Goal: Task Accomplishment & Management: Manage account settings

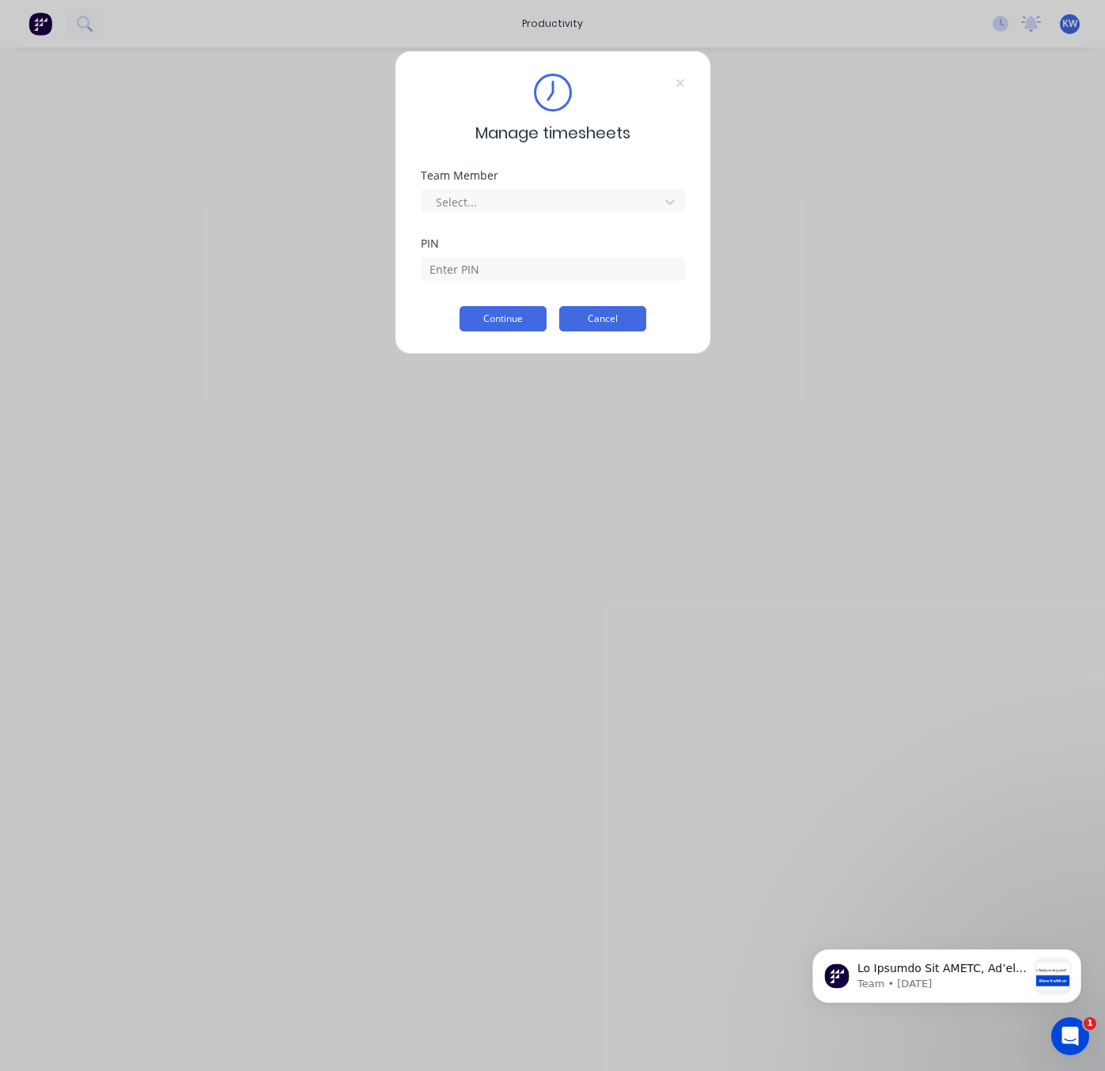
click at [594, 316] on button "Cancel" at bounding box center [602, 318] width 87 height 25
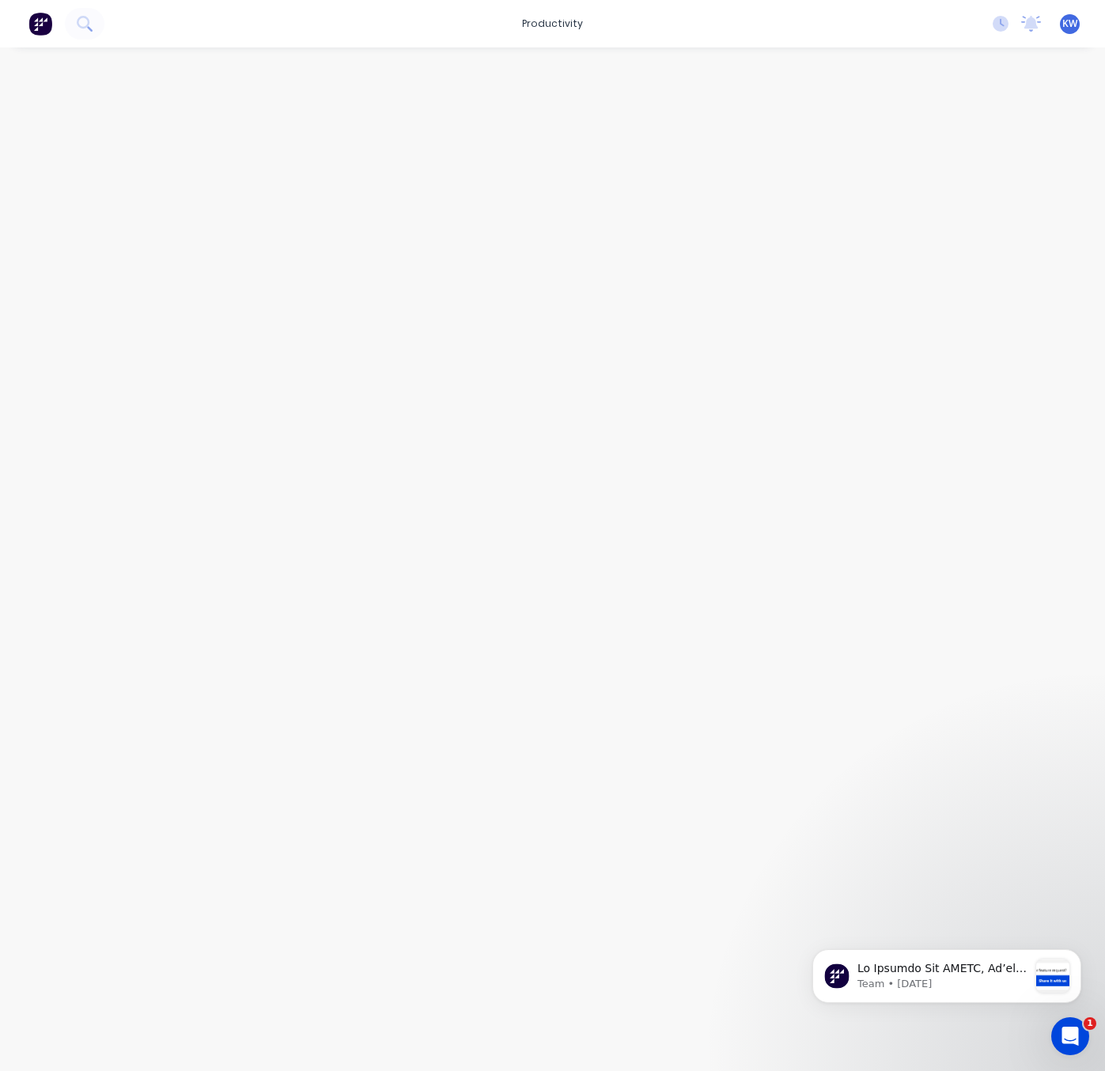
drag, startPoint x: 838, startPoint y: 309, endPoint x: 690, endPoint y: 373, distance: 161.2
click at [838, 308] on div at bounding box center [552, 543] width 1105 height 992
drag, startPoint x: 768, startPoint y: 337, endPoint x: 841, endPoint y: 412, distance: 104.6
click at [767, 336] on div at bounding box center [552, 543] width 1105 height 992
click at [988, 975] on p "message notification from Team, 1d ago. Hi Factory Pro KIOSK, We’ve rolled out …" at bounding box center [943, 969] width 171 height 16
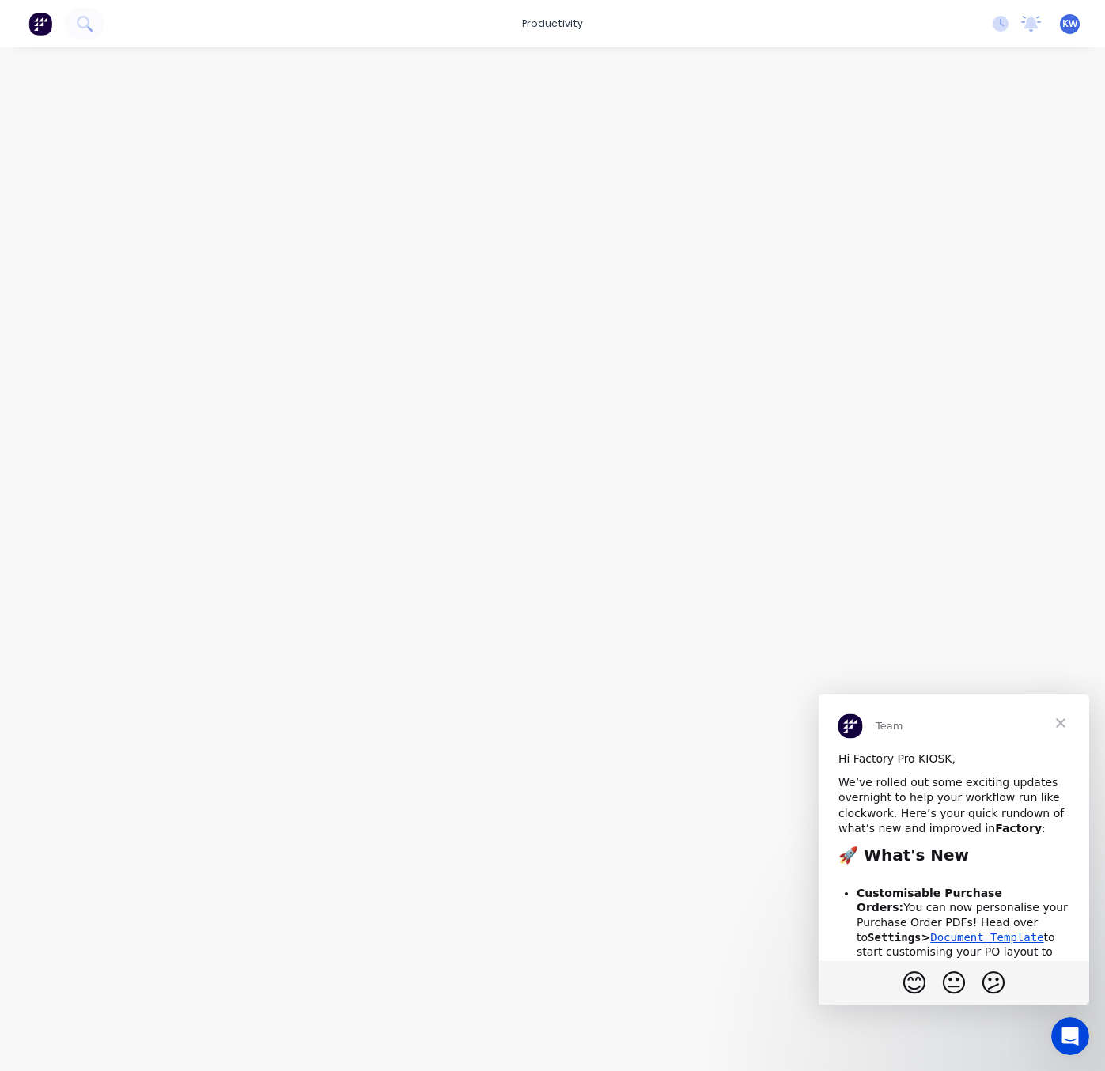
click at [1058, 728] on span "Close" at bounding box center [1060, 723] width 57 height 57
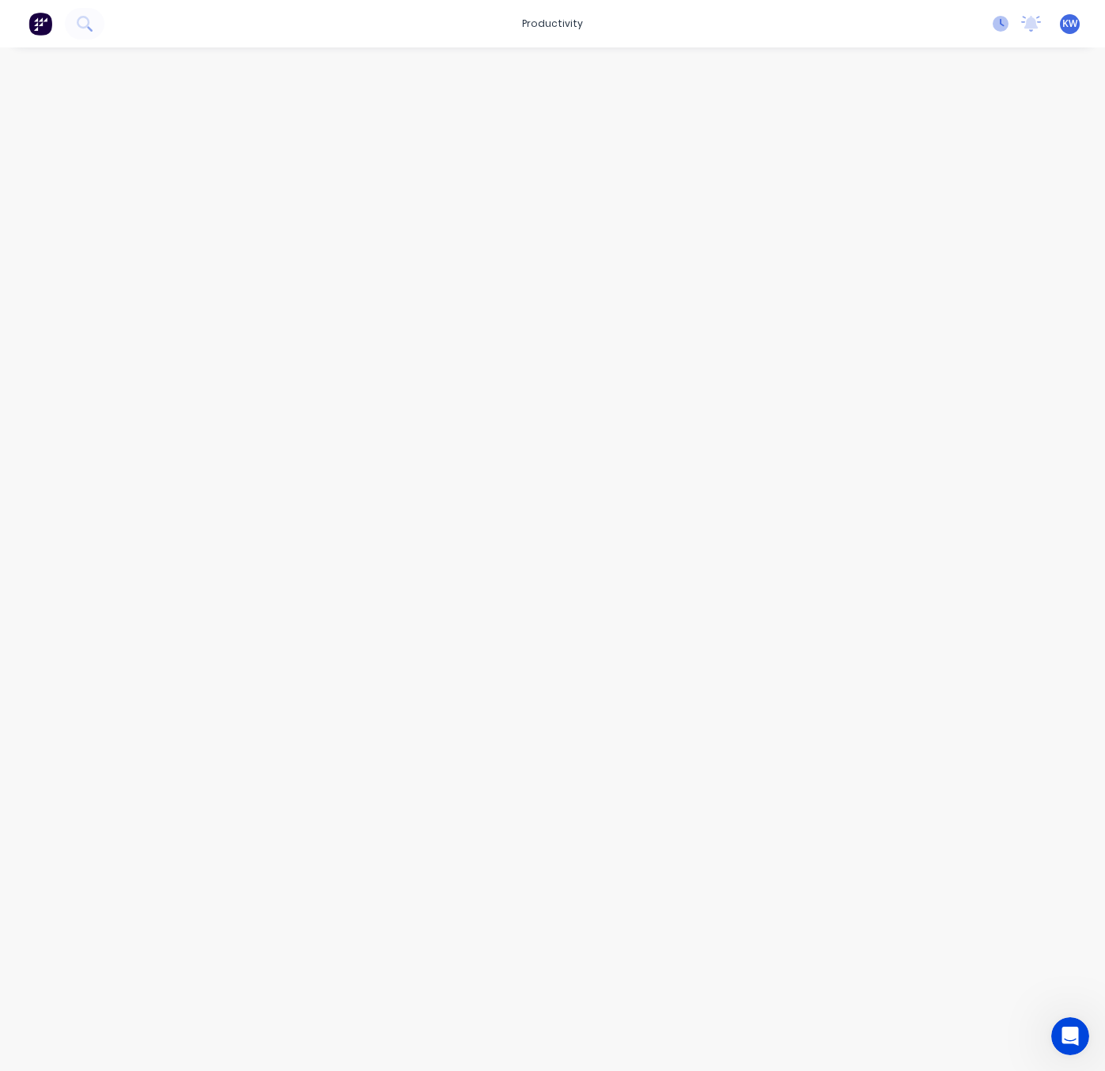
click at [1001, 30] on icon at bounding box center [1001, 24] width 16 height 16
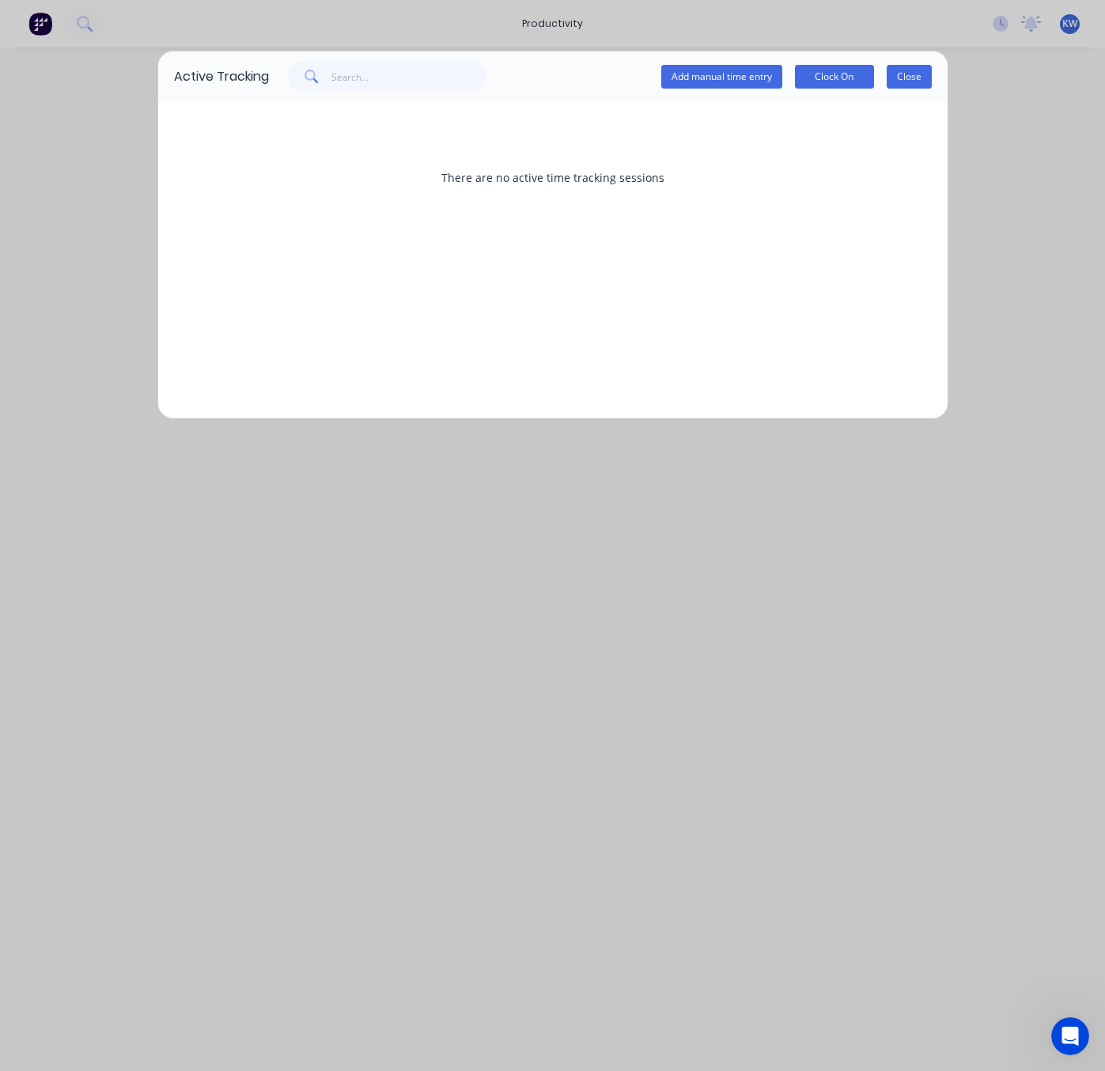
click at [911, 78] on button "Close" at bounding box center [909, 77] width 45 height 24
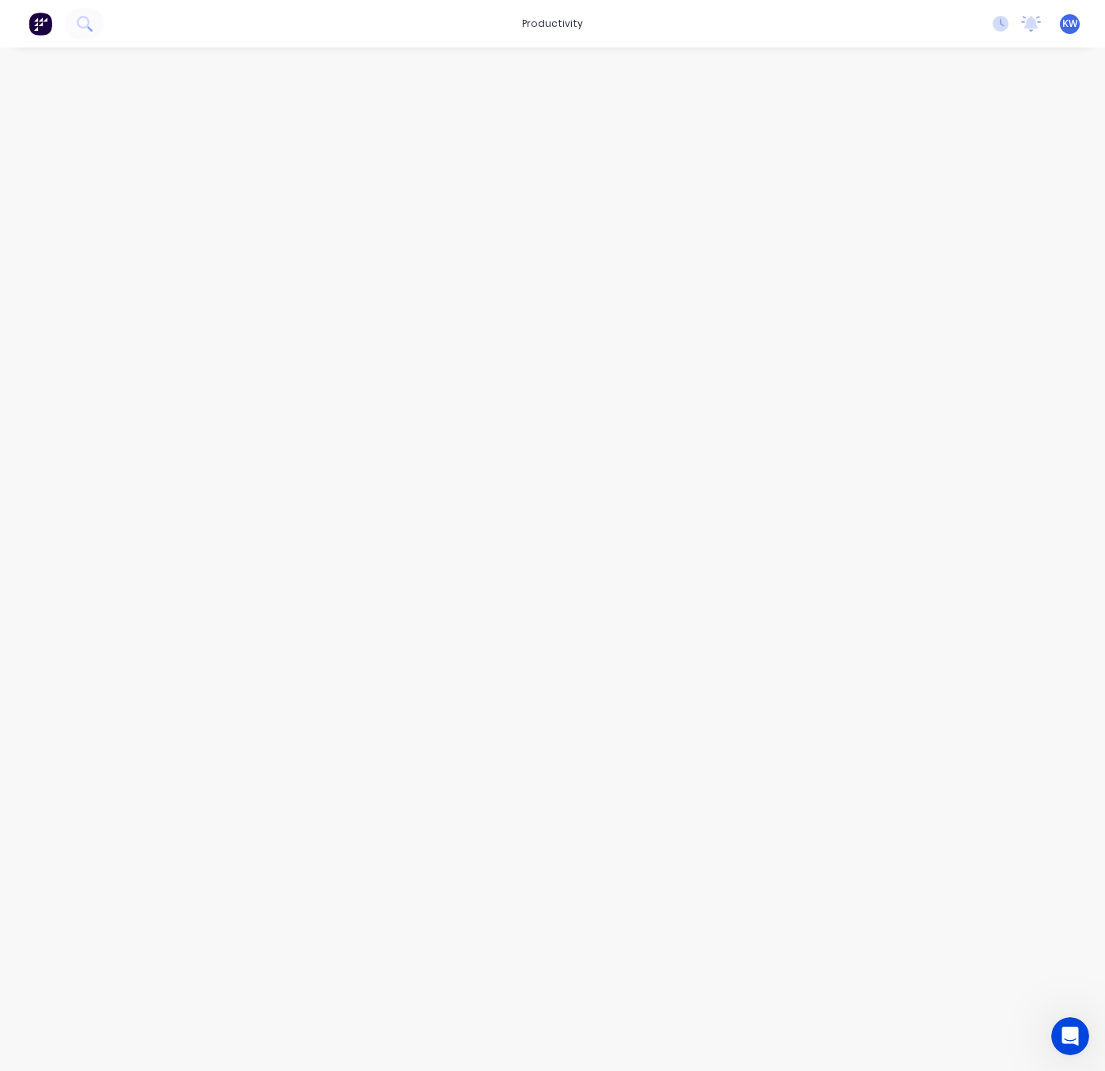
drag, startPoint x: 663, startPoint y: 725, endPoint x: 407, endPoint y: 320, distance: 479.6
click at [659, 723] on div at bounding box center [552, 543] width 1105 height 992
click at [35, 22] on img at bounding box center [40, 24] width 24 height 24
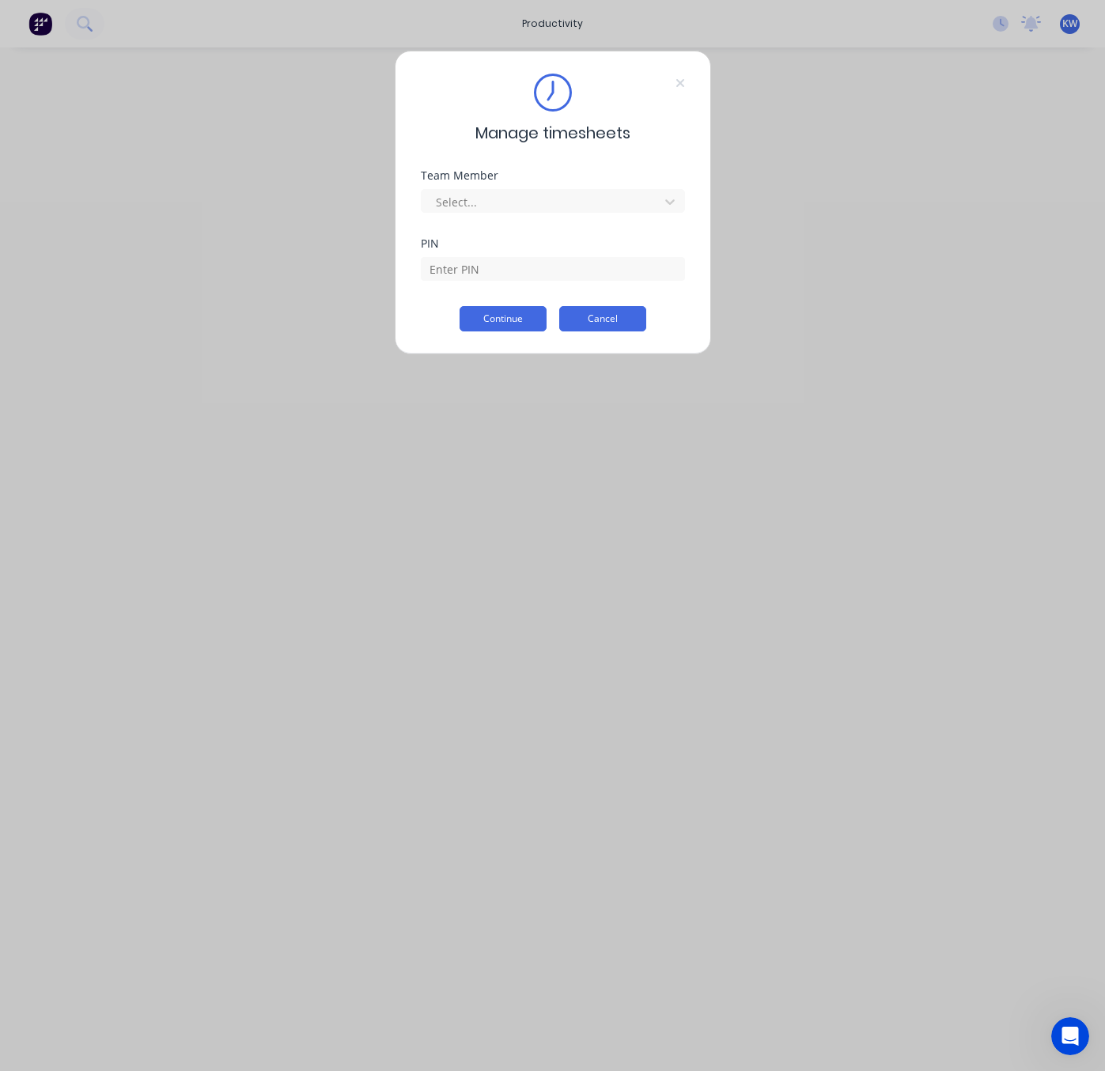
drag, startPoint x: 608, startPoint y: 563, endPoint x: 641, endPoint y: 322, distance: 243.6
click at [608, 509] on div "Manage timesheets Team Member Select... PIN Continue Cancel" at bounding box center [552, 535] width 1105 height 1071
drag, startPoint x: 630, startPoint y: 316, endPoint x: 901, endPoint y: 370, distance: 276.6
click at [630, 316] on button "Cancel" at bounding box center [602, 318] width 87 height 25
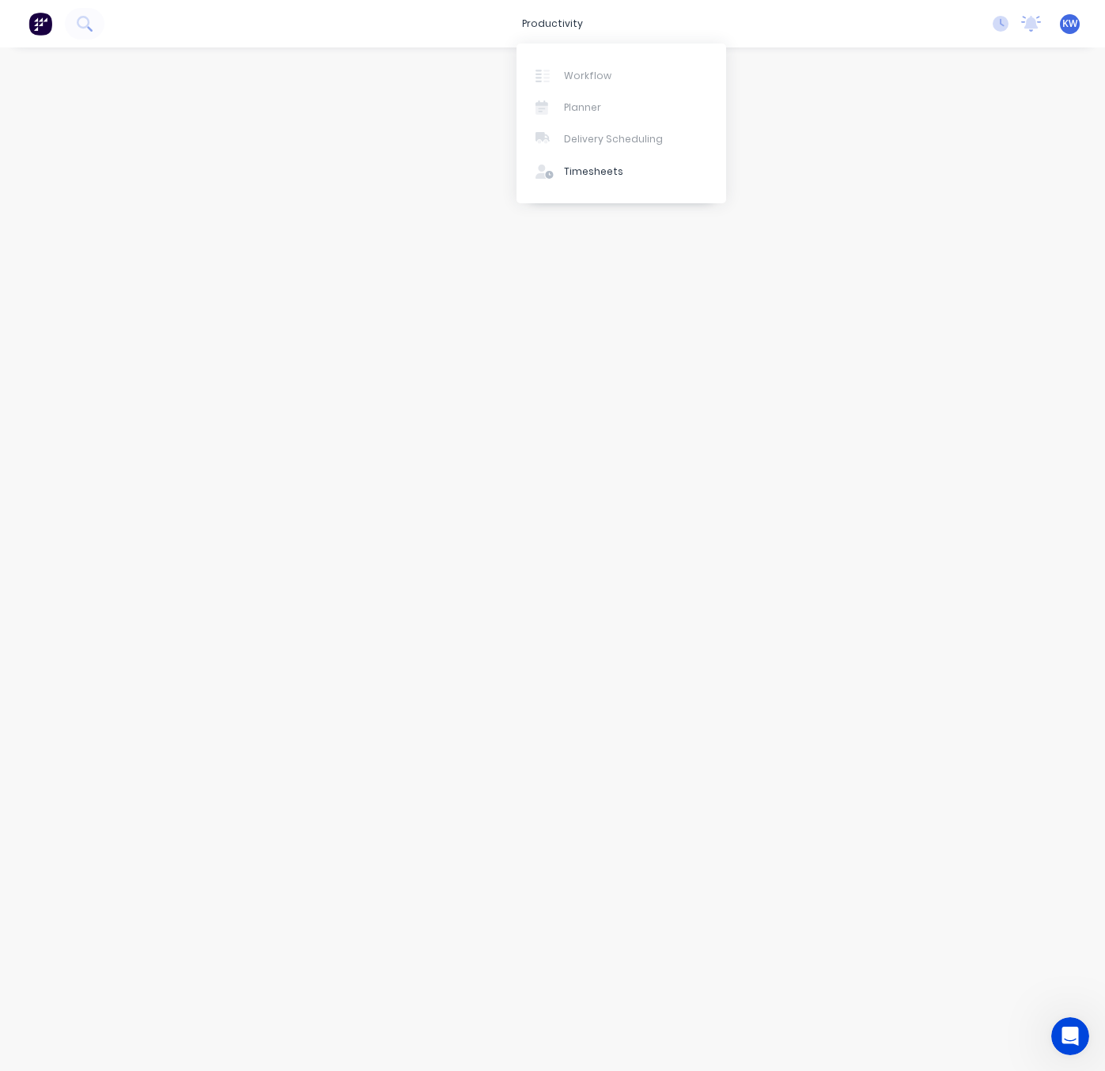
click at [502, 21] on div "productivity productivity Workflow Planner Delivery Scheduling Timesheets No ne…" at bounding box center [552, 23] width 1105 height 47
click at [560, 19] on div "productivity" at bounding box center [552, 24] width 77 height 24
drag, startPoint x: 692, startPoint y: 513, endPoint x: 668, endPoint y: 510, distance: 24.7
click at [674, 513] on div at bounding box center [552, 543] width 1105 height 992
click at [59, 14] on div at bounding box center [52, 24] width 104 height 32
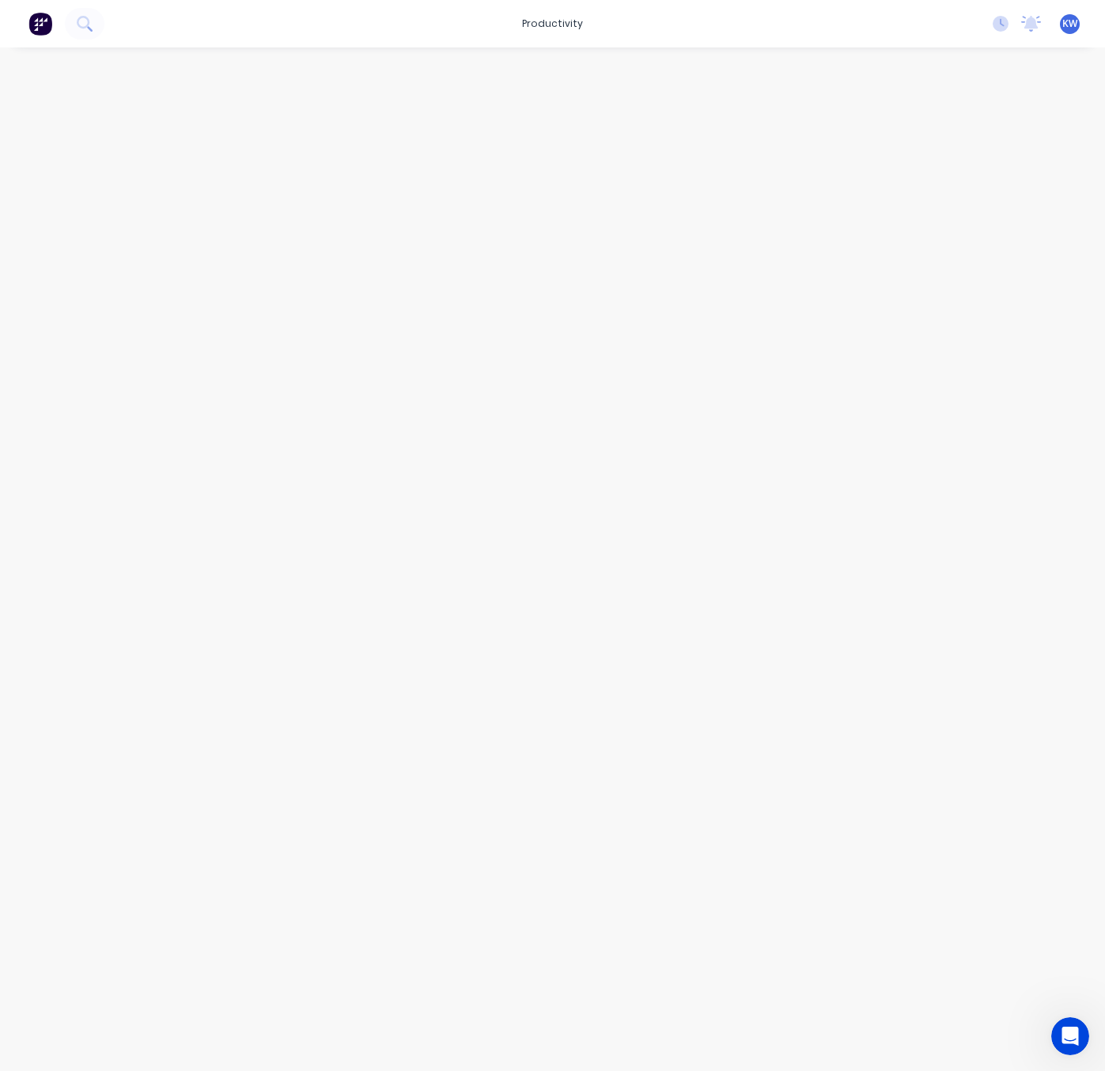
click at [39, 21] on img at bounding box center [40, 24] width 24 height 24
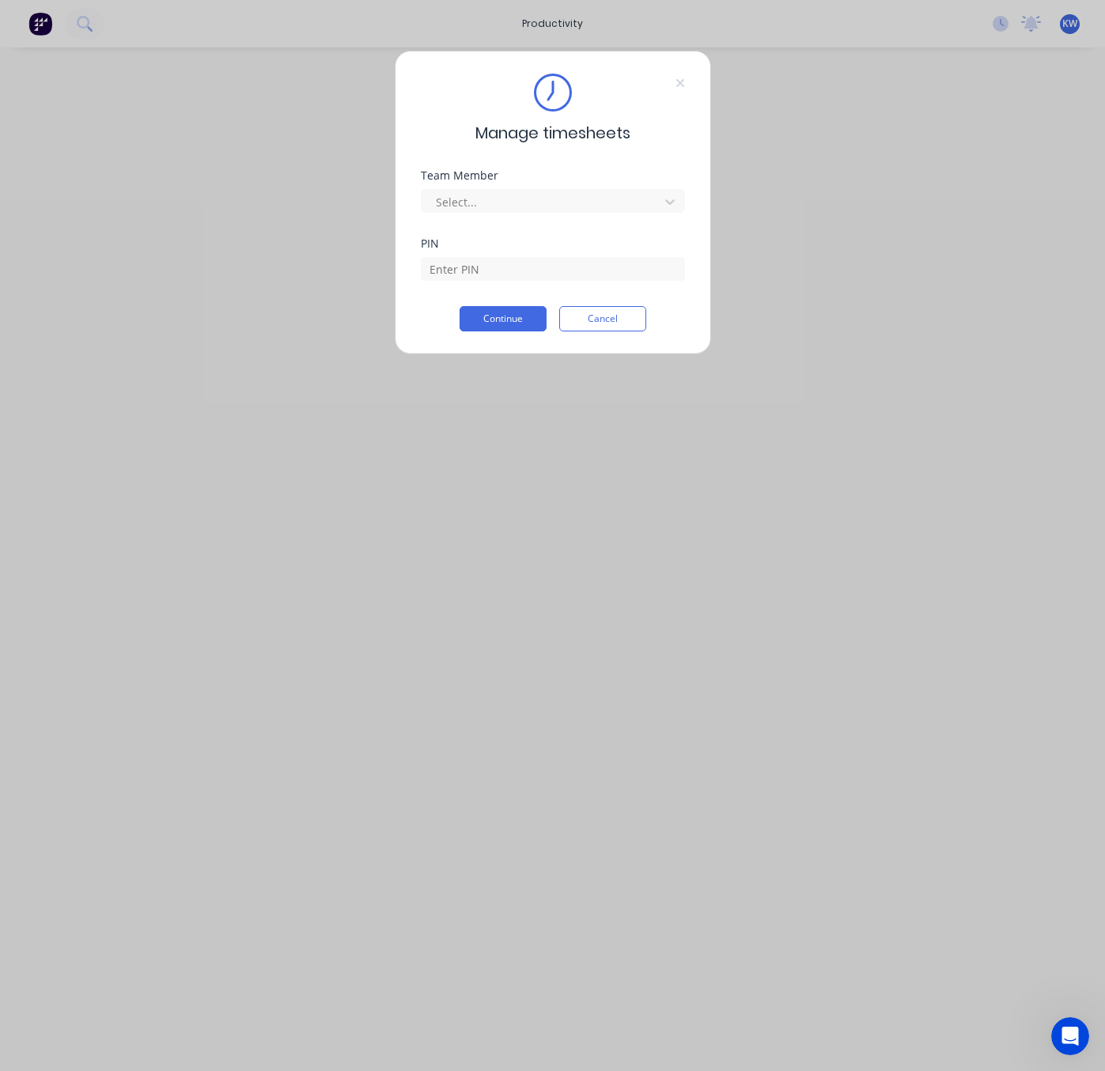
click at [39, 21] on div "Manage timesheets Team Member Select... PIN Continue Cancel" at bounding box center [552, 535] width 1105 height 1071
click at [38, 21] on div "Manage timesheets Team Member Select... PIN Continue Cancel" at bounding box center [552, 535] width 1105 height 1071
click at [32, 25] on div "Manage timesheets Team Member Select... PIN Continue Cancel" at bounding box center [552, 535] width 1105 height 1071
click at [28, 24] on div "Manage timesheets Team Member Select... PIN Continue Cancel" at bounding box center [552, 535] width 1105 height 1071
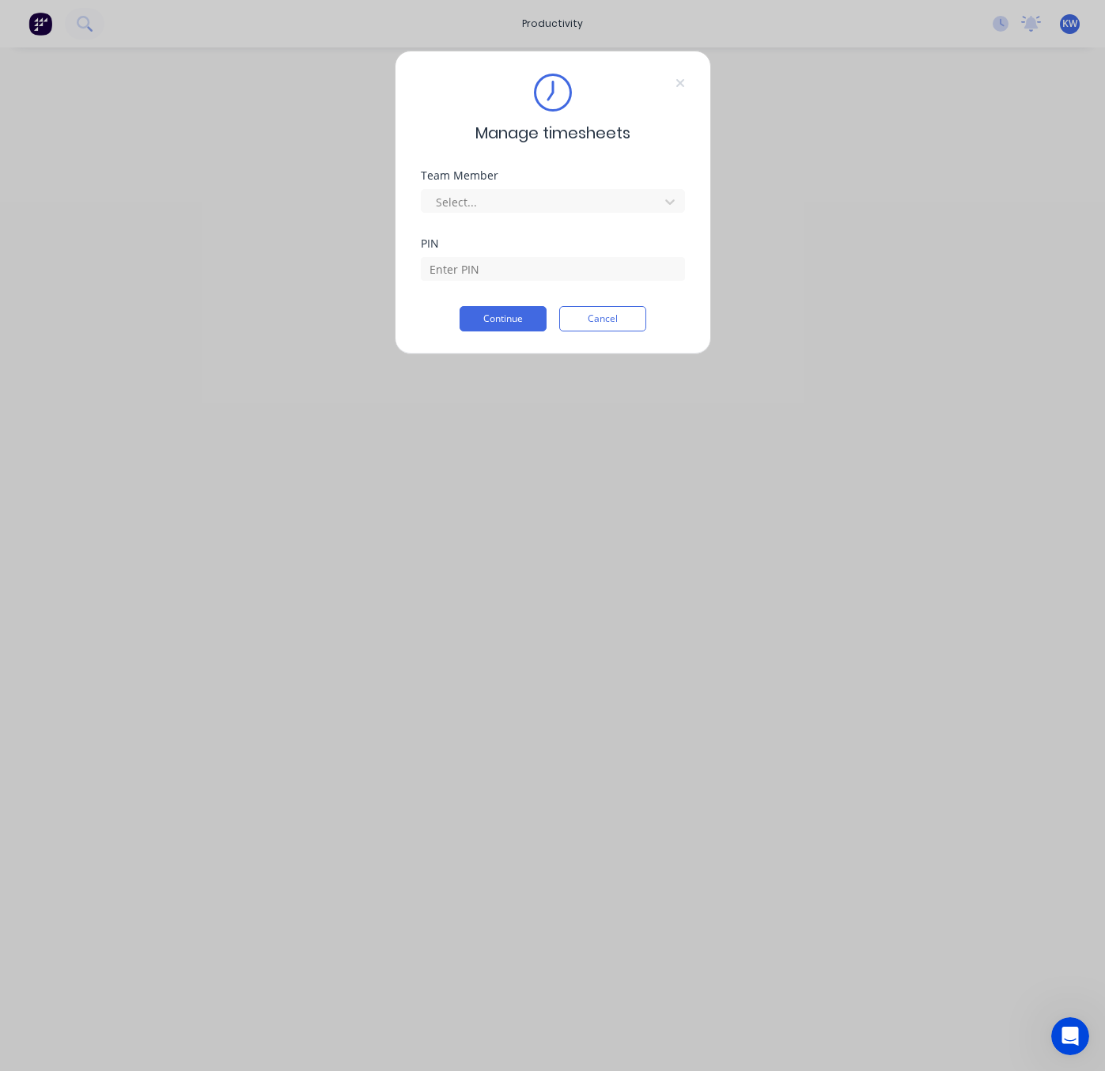
click at [537, 702] on div "Manage timesheets Team Member Select... PIN Continue Cancel" at bounding box center [552, 535] width 1105 height 1071
drag, startPoint x: 252, startPoint y: 223, endPoint x: 302, endPoint y: 169, distance: 73.9
click at [254, 222] on div "Manage timesheets Team Member Select... PIN Continue Cancel" at bounding box center [552, 535] width 1105 height 1071
drag, startPoint x: 711, startPoint y: 536, endPoint x: 629, endPoint y: 403, distance: 157.0
click at [703, 517] on div "Manage timesheets Team Member Select... PIN Continue Cancel" at bounding box center [552, 535] width 1105 height 1071
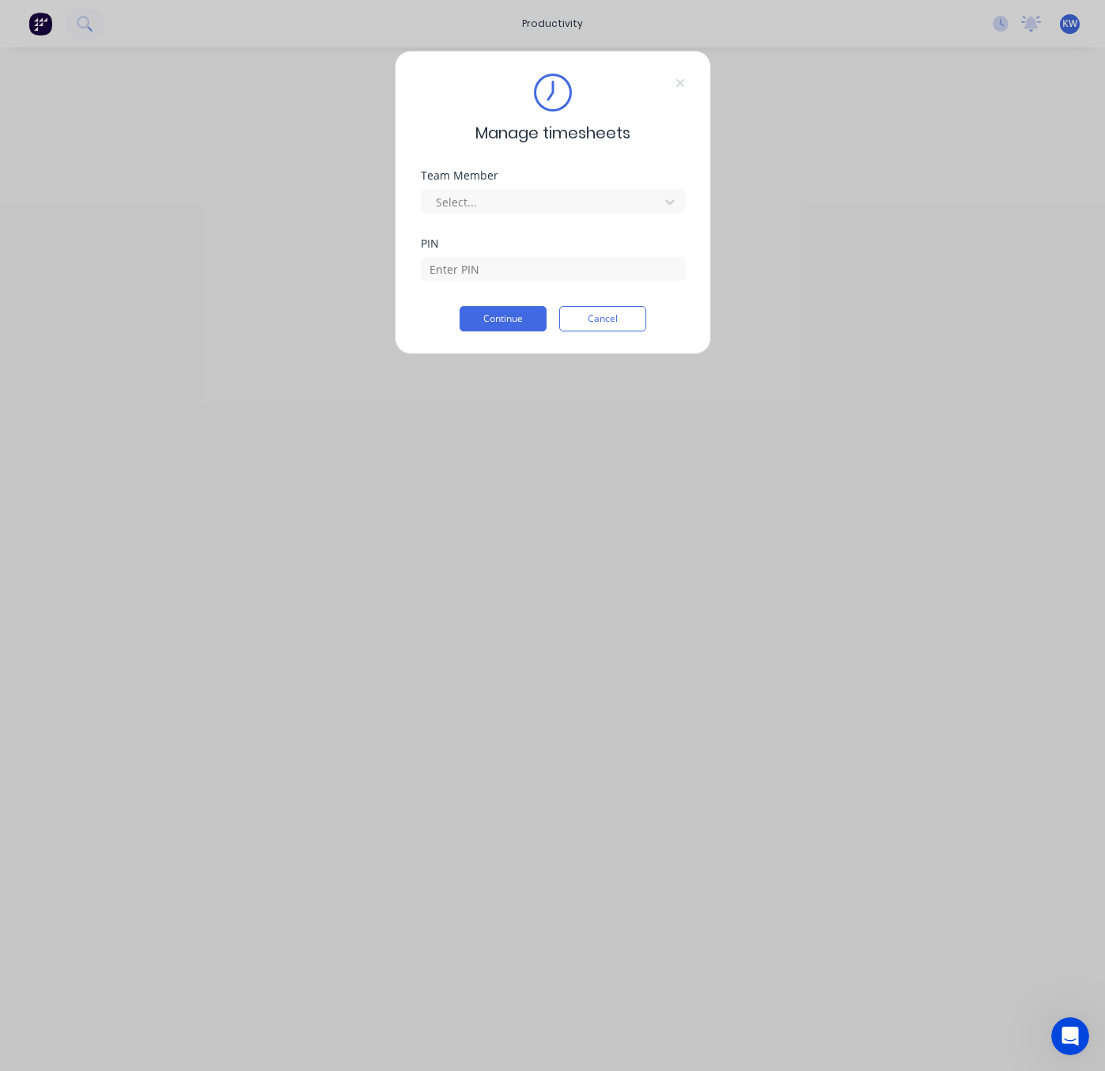
drag, startPoint x: 590, startPoint y: 308, endPoint x: 593, endPoint y: 320, distance: 12.9
click at [593, 308] on button "Cancel" at bounding box center [602, 318] width 87 height 25
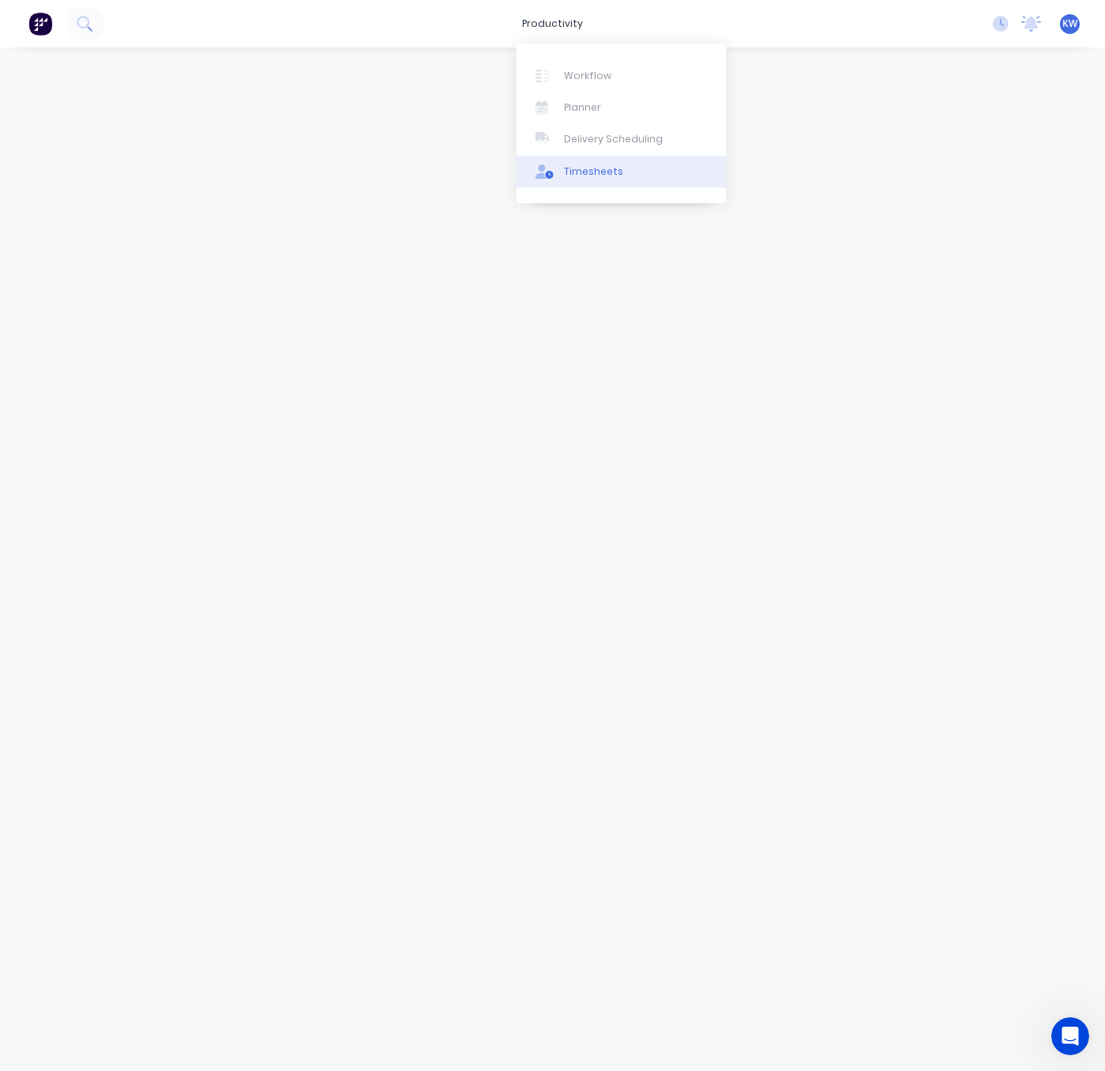
click at [583, 175] on div "Timesheets" at bounding box center [593, 172] width 59 height 14
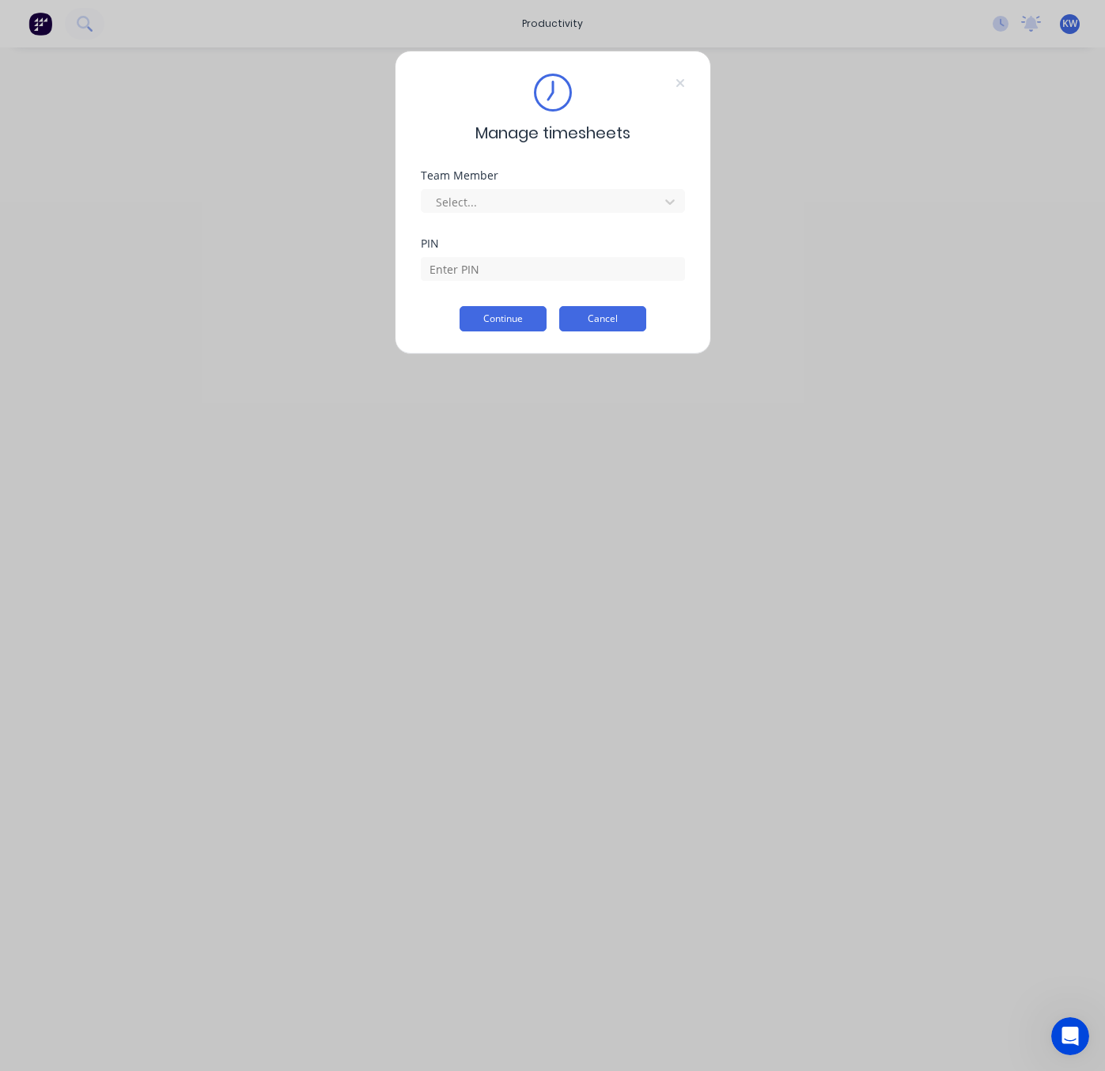
click at [591, 326] on button "Cancel" at bounding box center [602, 318] width 87 height 25
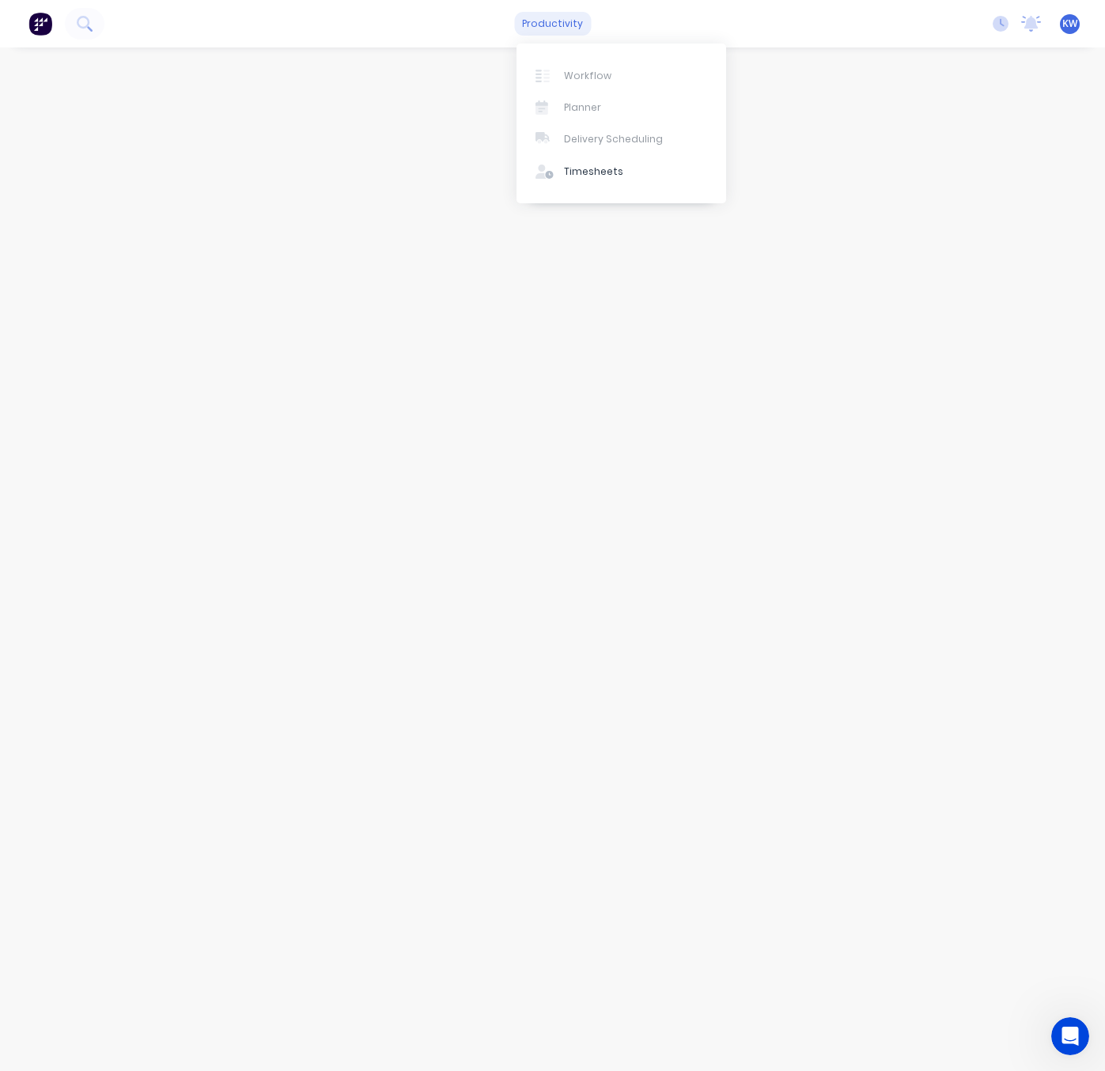
click at [556, 17] on div "productivity" at bounding box center [552, 24] width 77 height 24
click at [576, 117] on div "Workflow Planner Delivery Scheduling Timesheets" at bounding box center [622, 124] width 210 height 160
drag, startPoint x: 581, startPoint y: 112, endPoint x: 580, endPoint y: 100, distance: 12.0
click at [581, 108] on div "Workflow Planner Delivery Scheduling Timesheets" at bounding box center [622, 124] width 210 height 160
click at [580, 98] on div "Workflow Planner Delivery Scheduling Timesheets" at bounding box center [622, 124] width 210 height 160
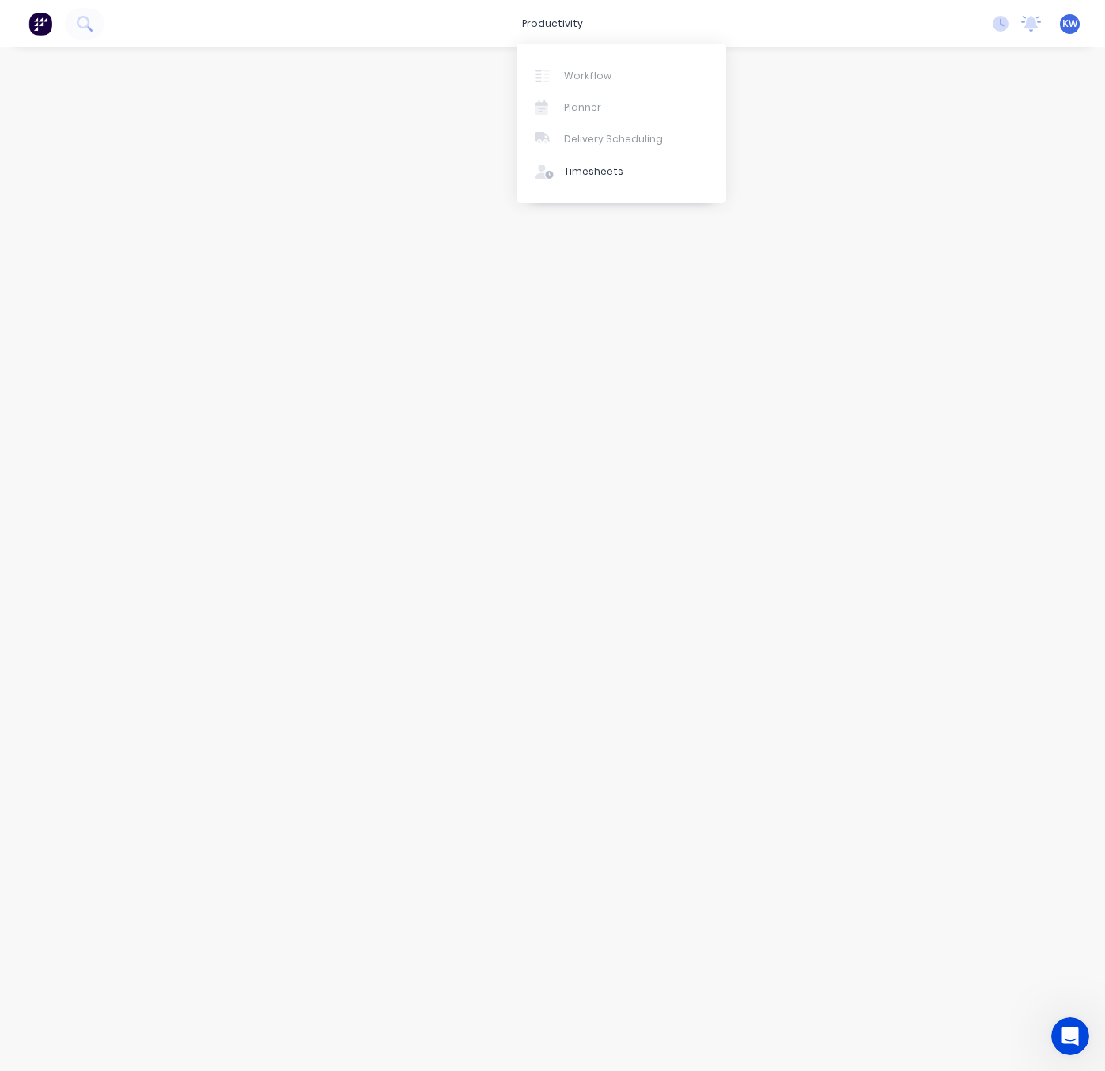
click at [577, 103] on div "Workflow Planner Delivery Scheduling Timesheets" at bounding box center [622, 124] width 210 height 160
drag, startPoint x: 581, startPoint y: 103, endPoint x: 569, endPoint y: 101, distance: 12.8
click at [578, 104] on div "Workflow Planner Delivery Scheduling Timesheets" at bounding box center [622, 124] width 210 height 160
click at [574, 103] on div "Workflow Planner Delivery Scheduling Timesheets" at bounding box center [622, 124] width 210 height 160
click at [571, 104] on div "Workflow Planner Delivery Scheduling Timesheets" at bounding box center [622, 124] width 210 height 160
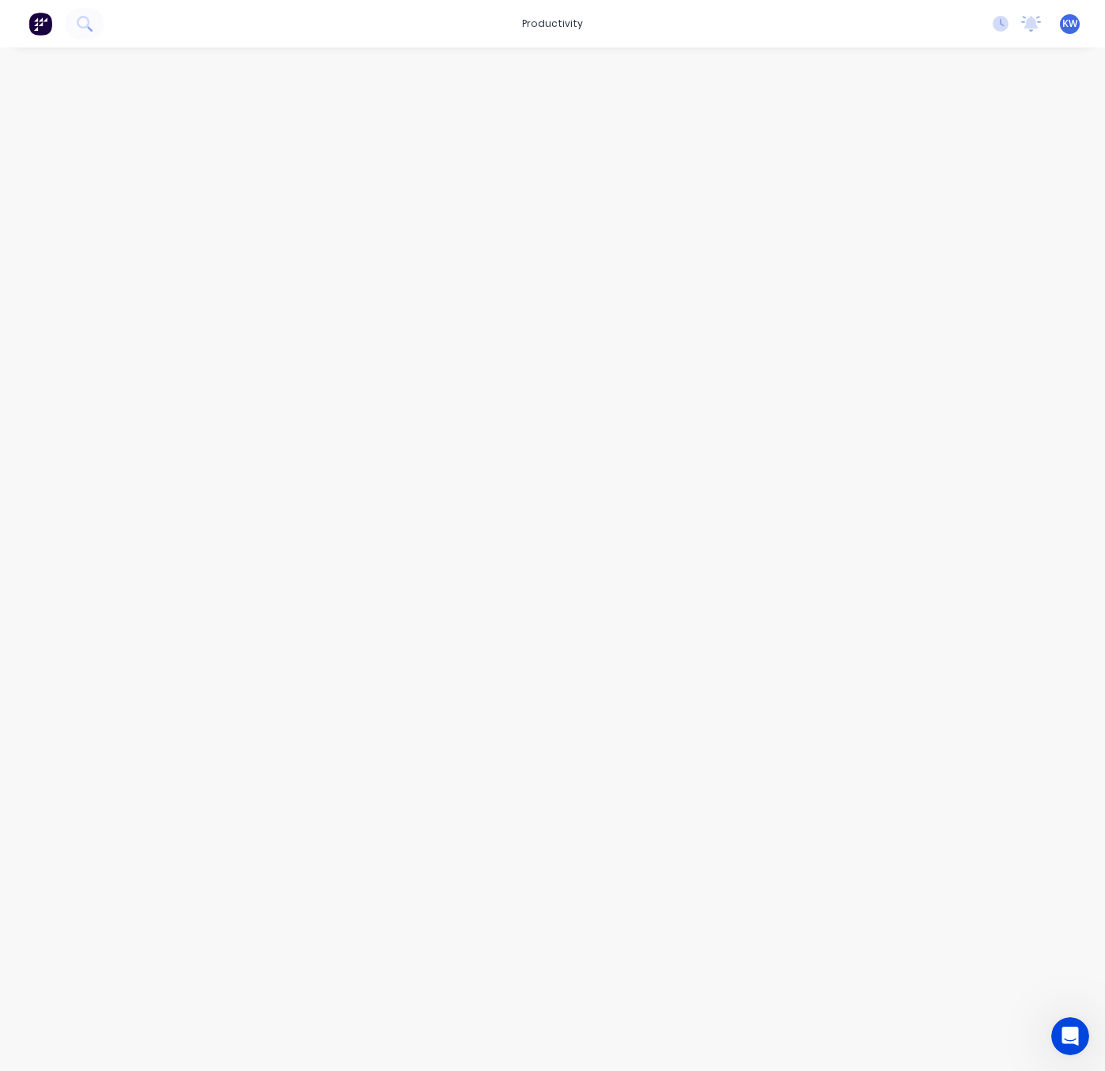
drag, startPoint x: 869, startPoint y: 240, endPoint x: 845, endPoint y: 216, distance: 34.7
click at [869, 240] on div at bounding box center [552, 543] width 1105 height 992
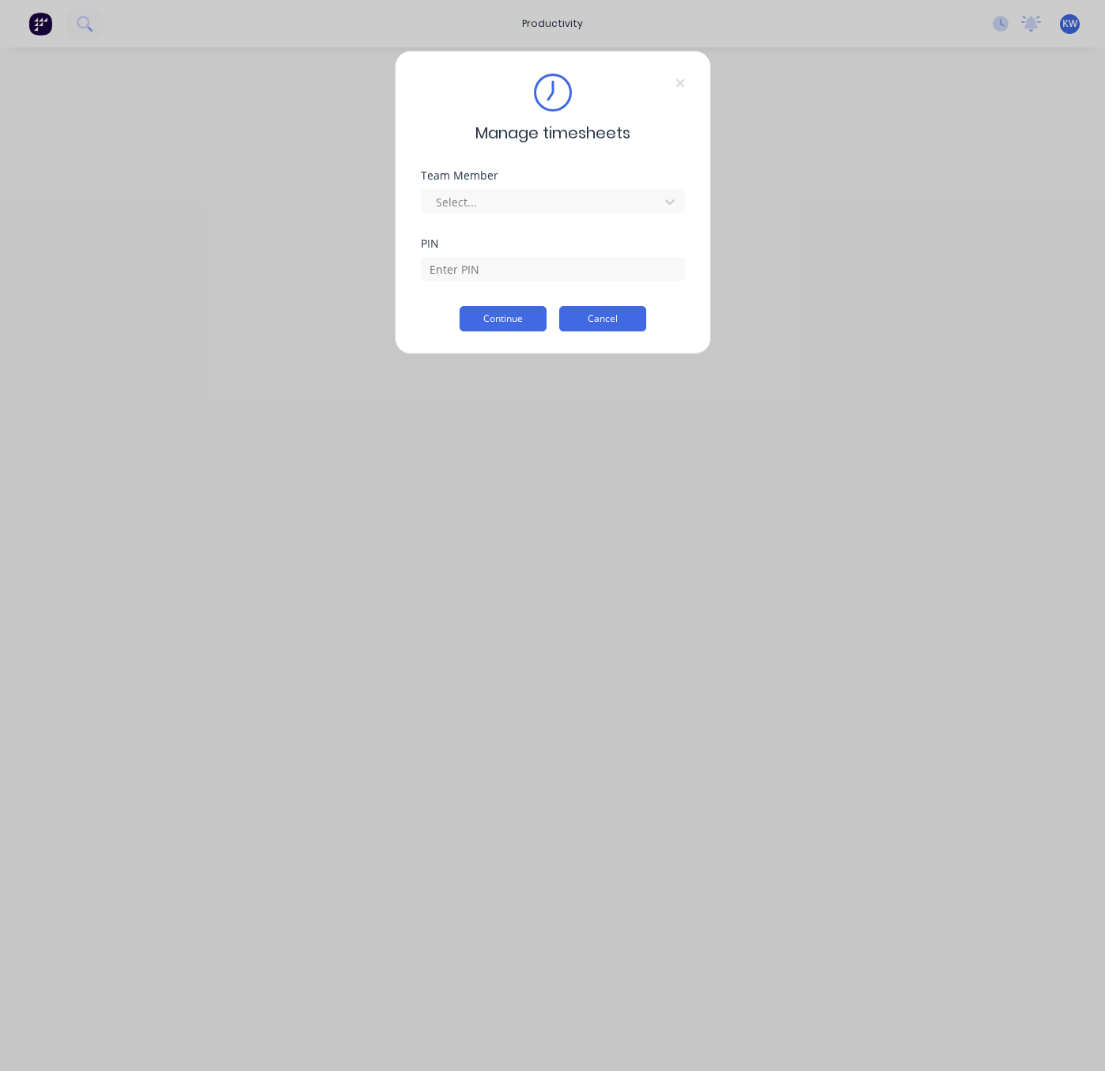
click at [626, 320] on button "Cancel" at bounding box center [602, 318] width 87 height 25
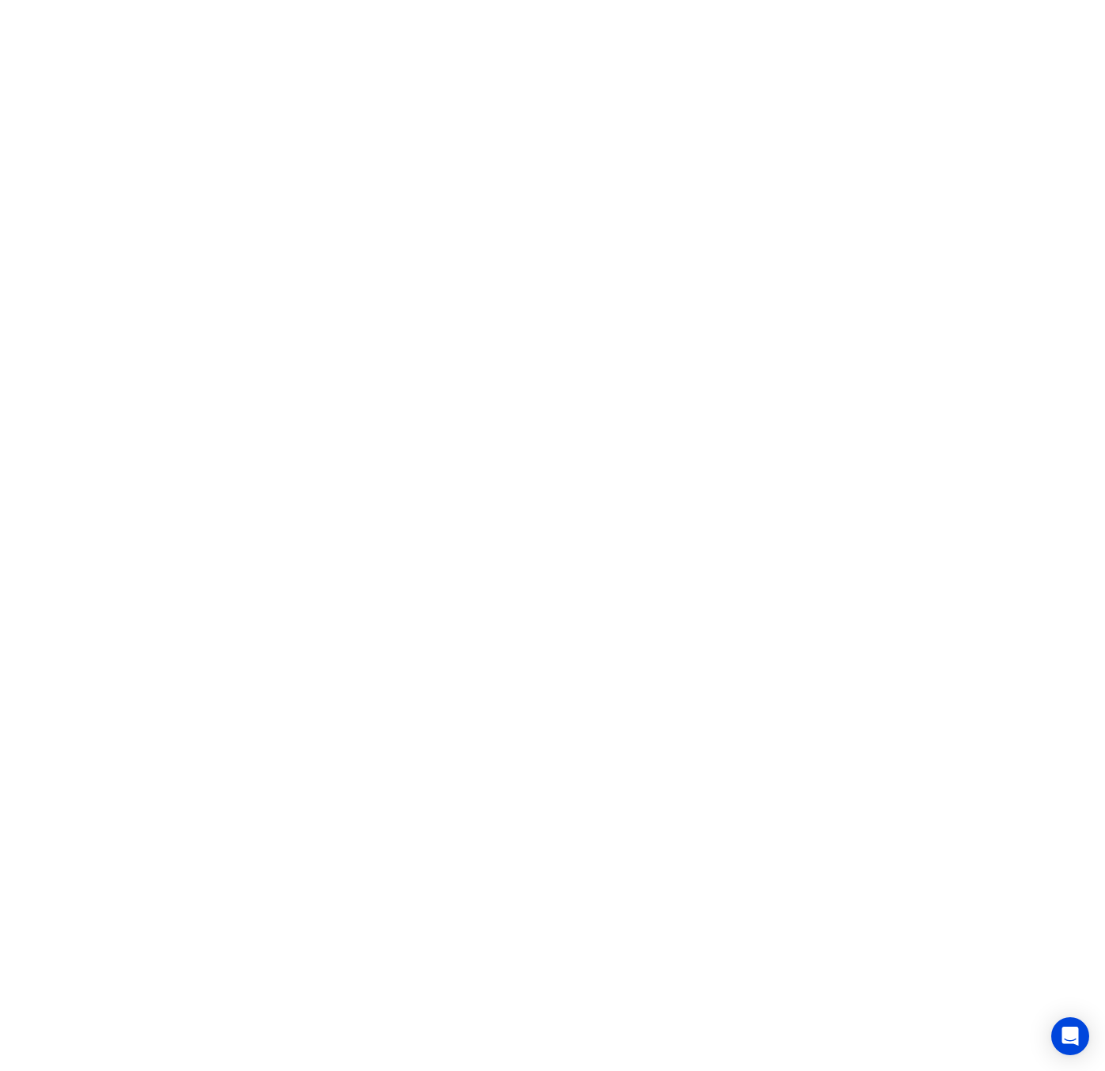
drag, startPoint x: 269, startPoint y: 928, endPoint x: 518, endPoint y: 890, distance: 252.1
click at [263, 0] on html at bounding box center [552, 0] width 1105 height 0
click at [538, 0] on html at bounding box center [552, 0] width 1105 height 0
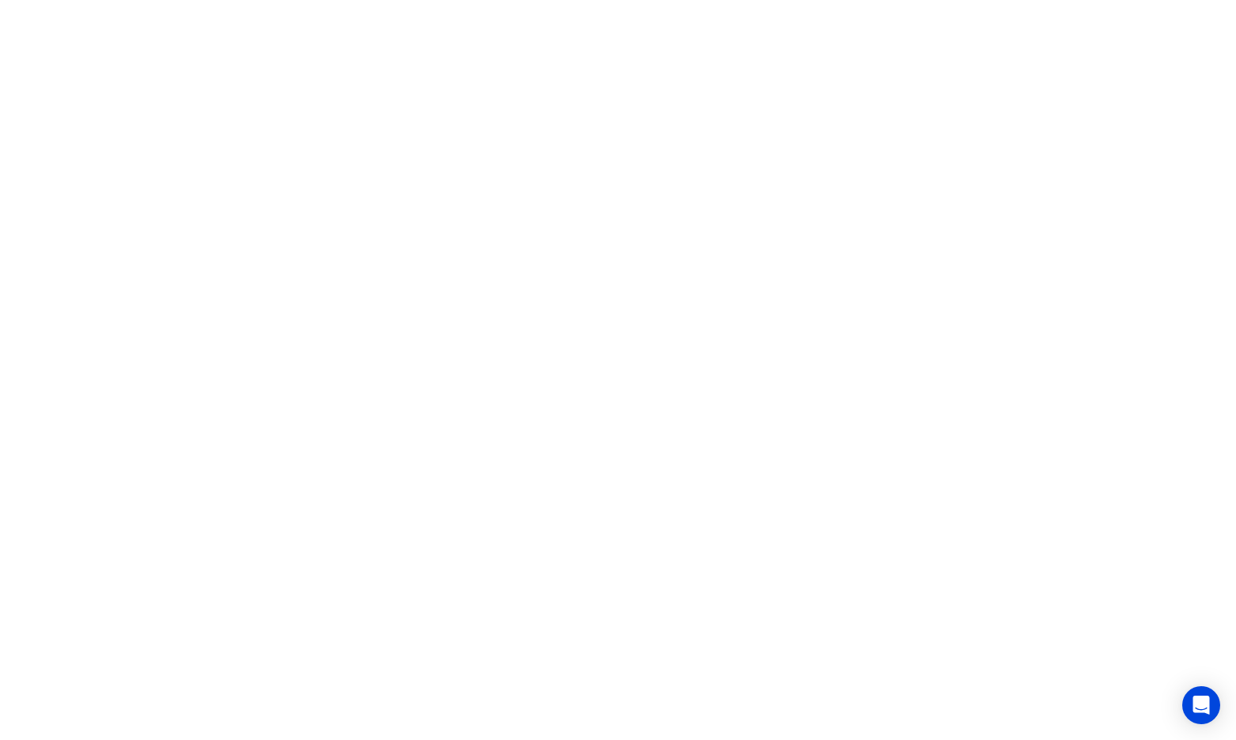
drag, startPoint x: 1179, startPoint y: 0, endPoint x: 524, endPoint y: 293, distance: 717.4
click at [521, 0] on html at bounding box center [618, 0] width 1236 height 0
